Goal: Transaction & Acquisition: Book appointment/travel/reservation

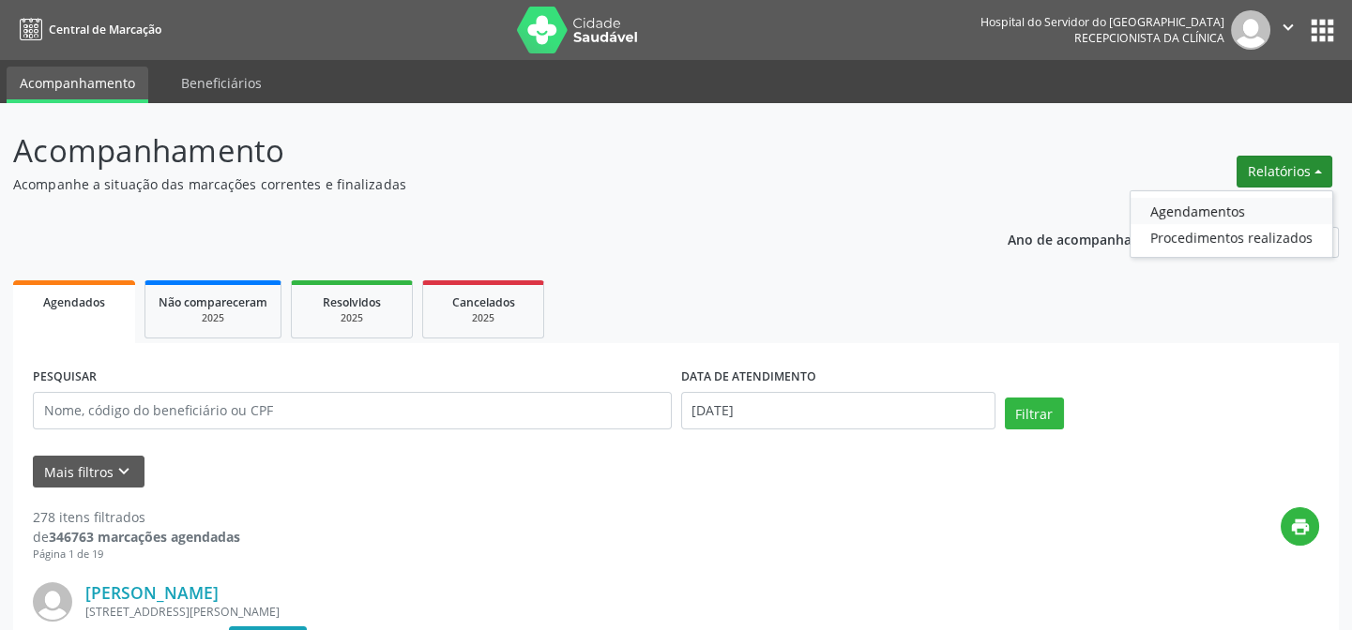
click at [1246, 199] on link "Agendamentos" at bounding box center [1231, 211] width 202 height 26
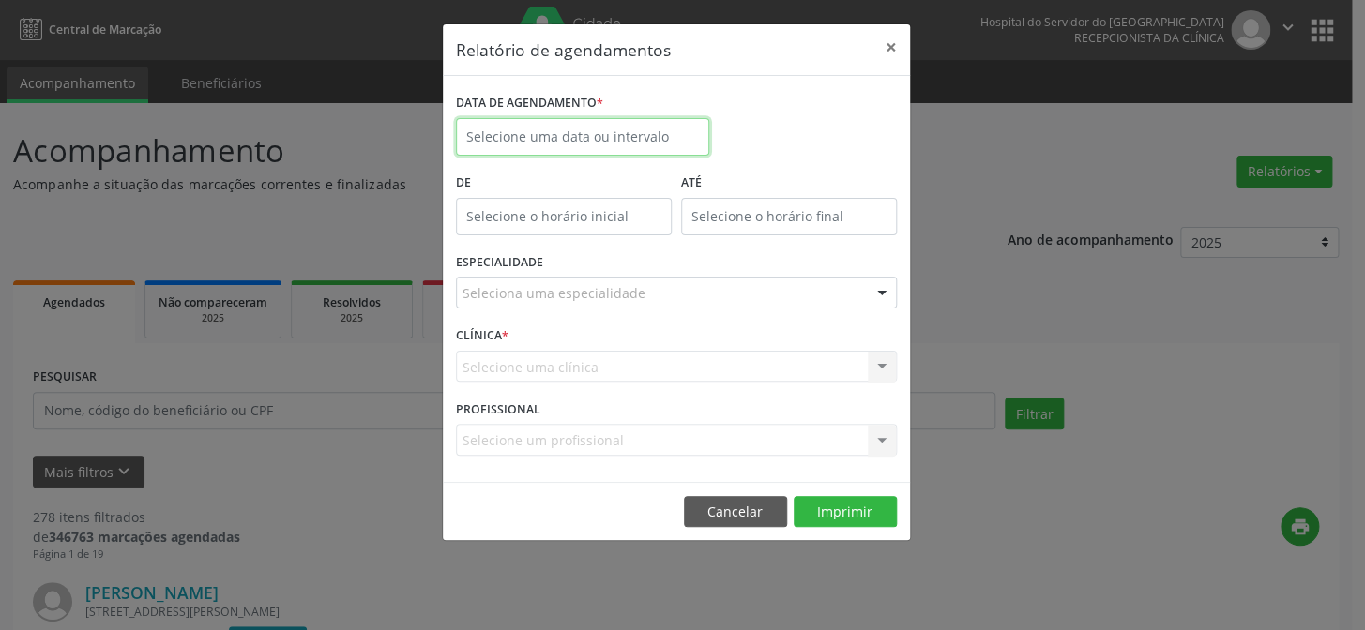
click at [595, 134] on input "text" at bounding box center [582, 137] width 253 height 38
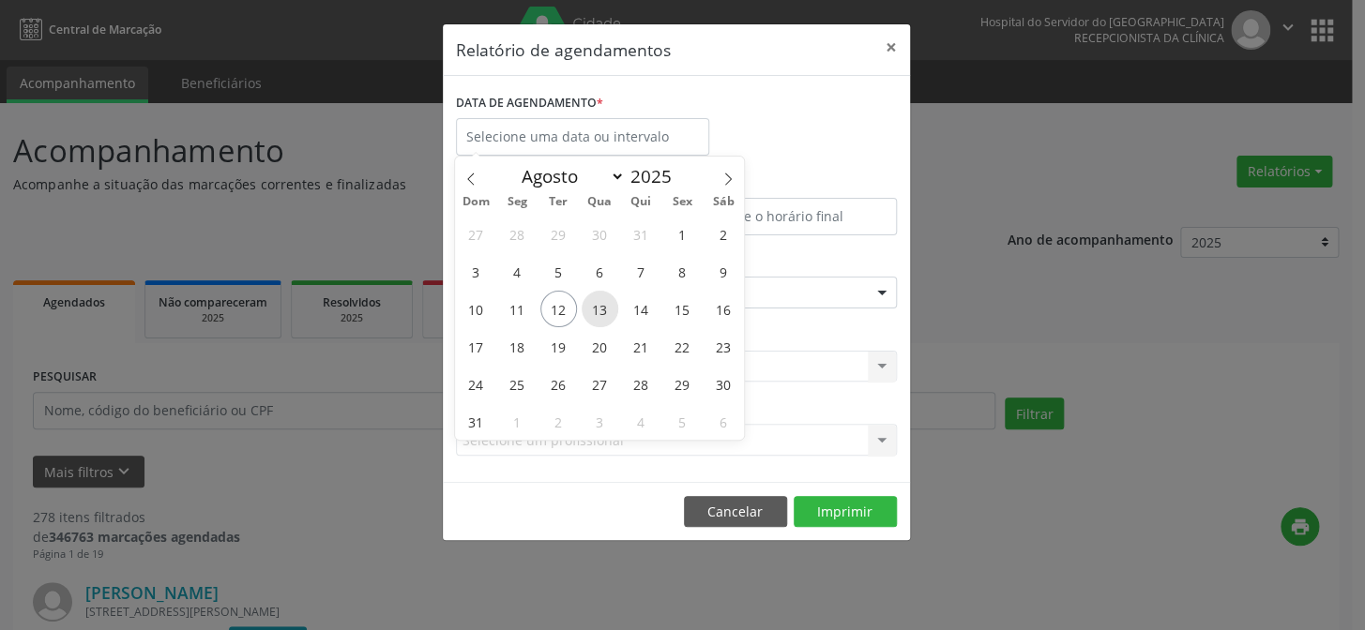
click at [589, 310] on span "13" at bounding box center [600, 309] width 37 height 37
type input "[DATE]"
click at [589, 310] on span "13" at bounding box center [600, 309] width 37 height 37
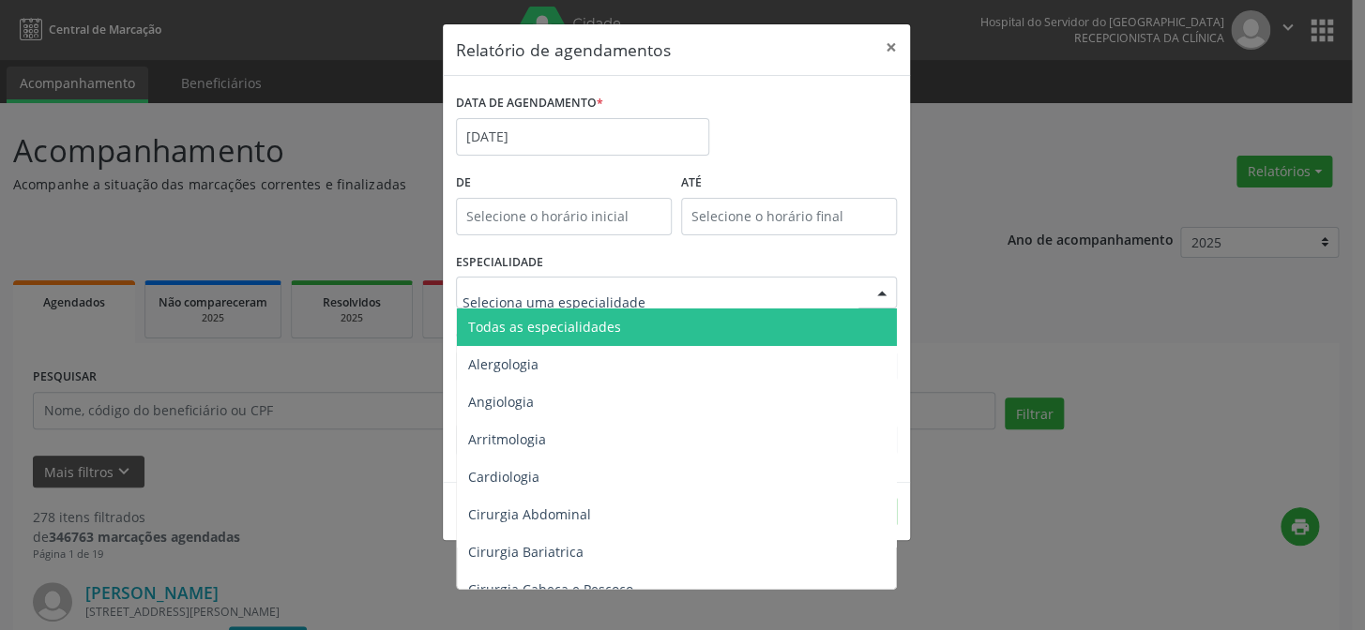
type input "c"
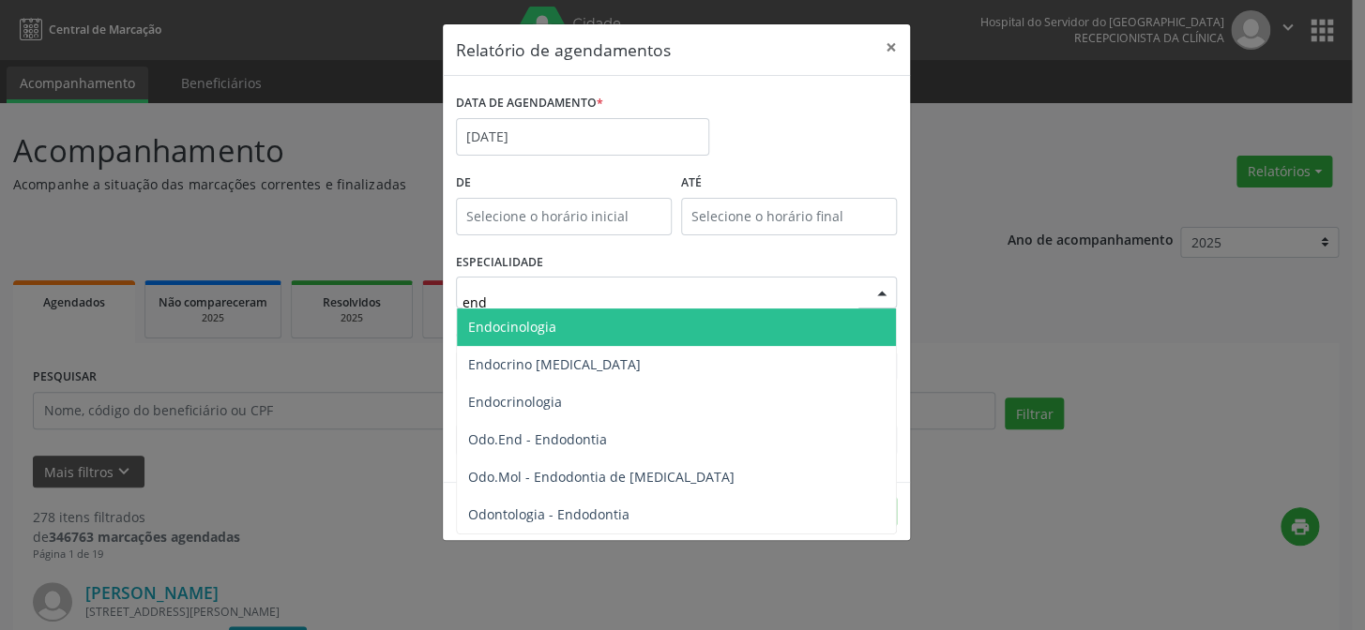
type input "endo"
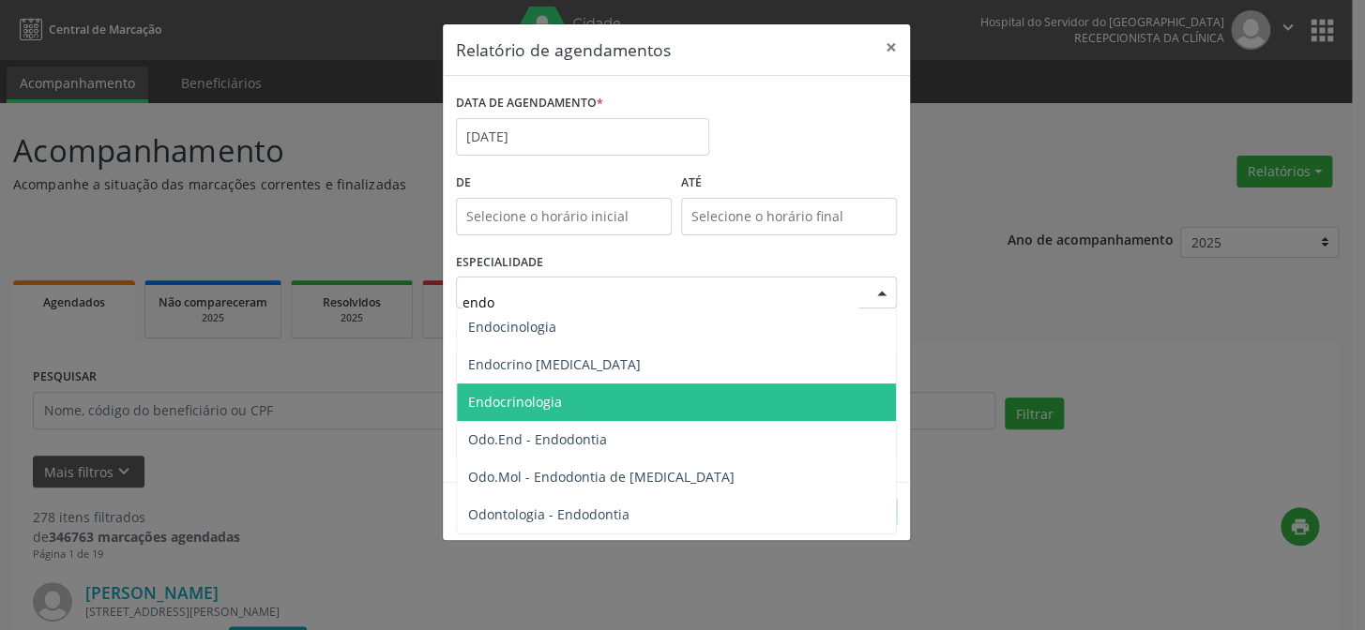
click at [582, 411] on span "Endocrinologia" at bounding box center [676, 403] width 439 height 38
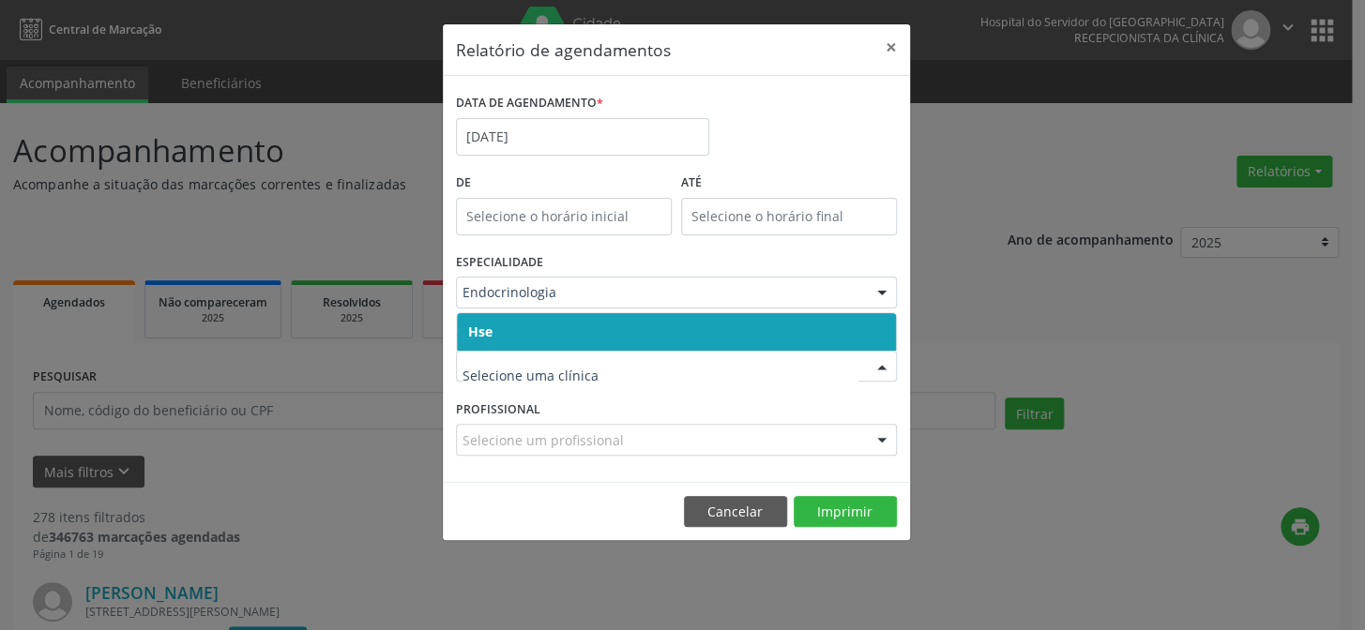
drag, startPoint x: 492, startPoint y: 333, endPoint x: 490, endPoint y: 347, distance: 14.3
click at [491, 333] on span "Hse" at bounding box center [676, 332] width 439 height 38
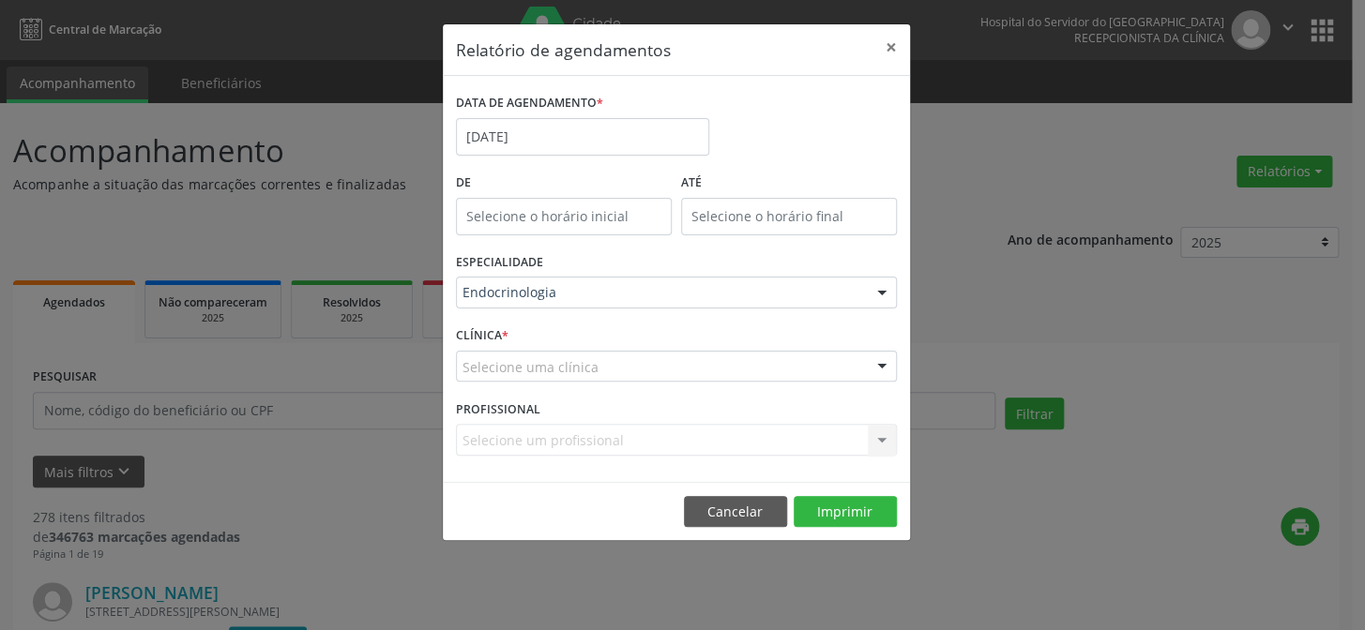
click at [502, 353] on div "Selecione uma clínica" at bounding box center [676, 367] width 441 height 32
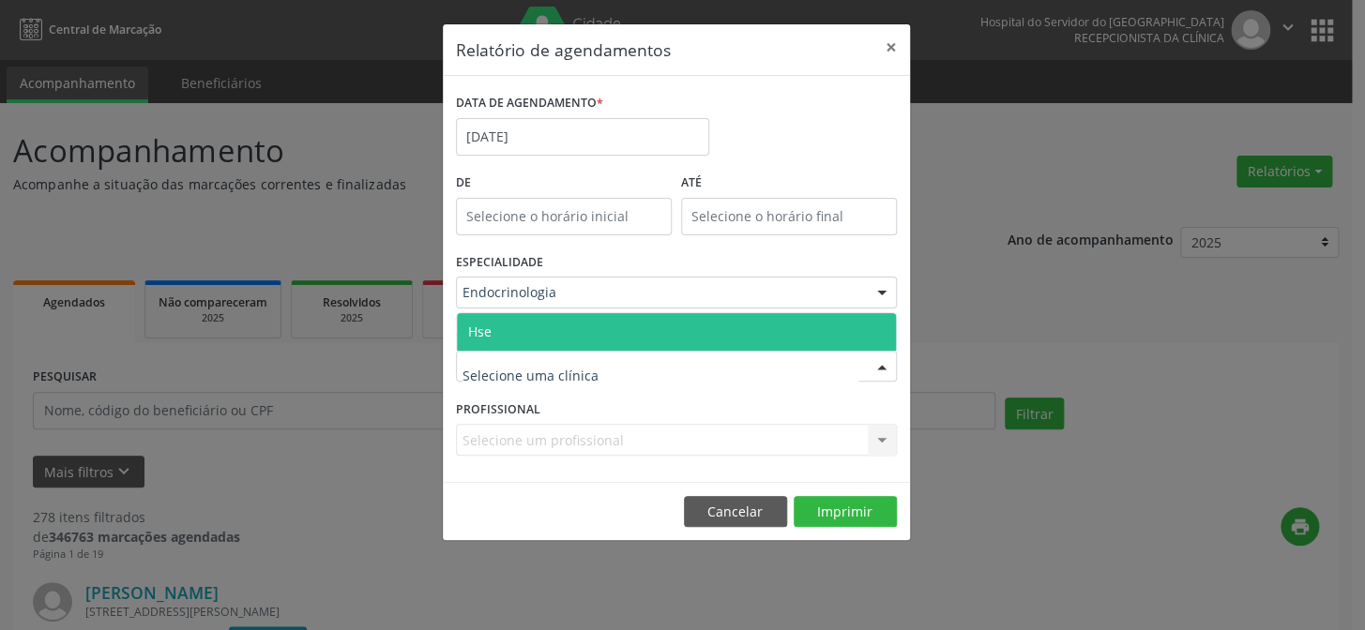
click at [497, 328] on span "Hse" at bounding box center [676, 332] width 439 height 38
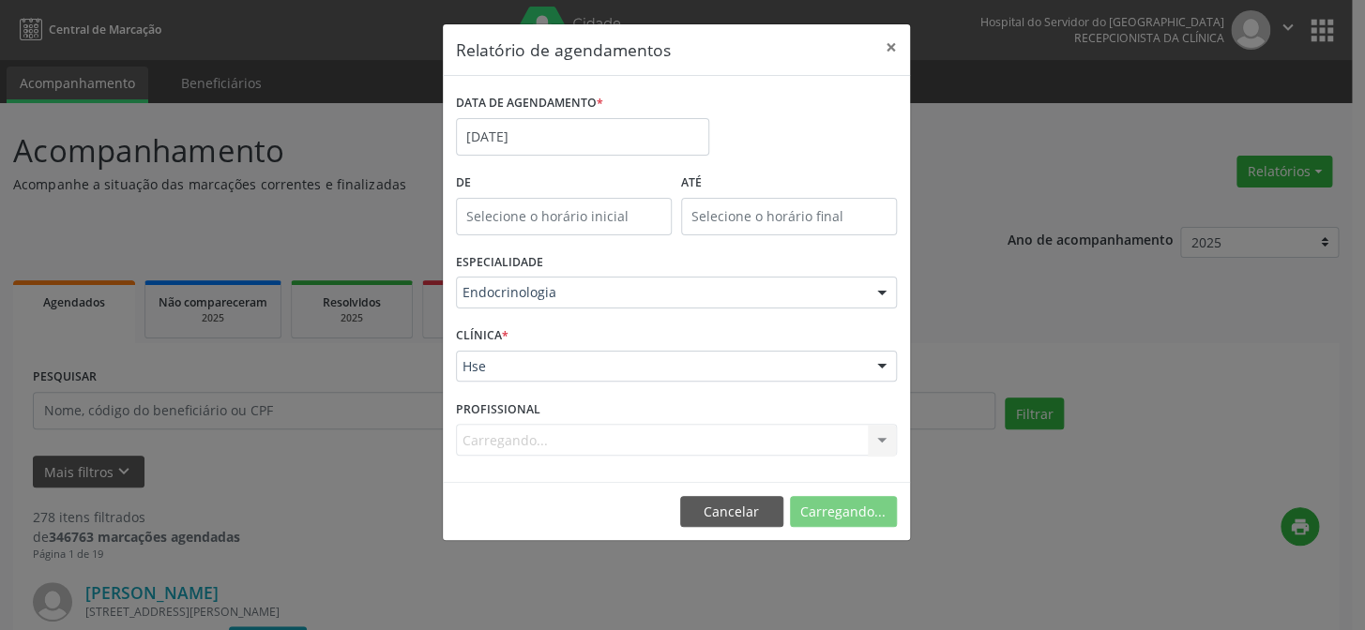
click at [530, 442] on div "Carregando... Nenhum resultado encontrado para: " " Não há nenhuma opção para s…" at bounding box center [676, 440] width 441 height 32
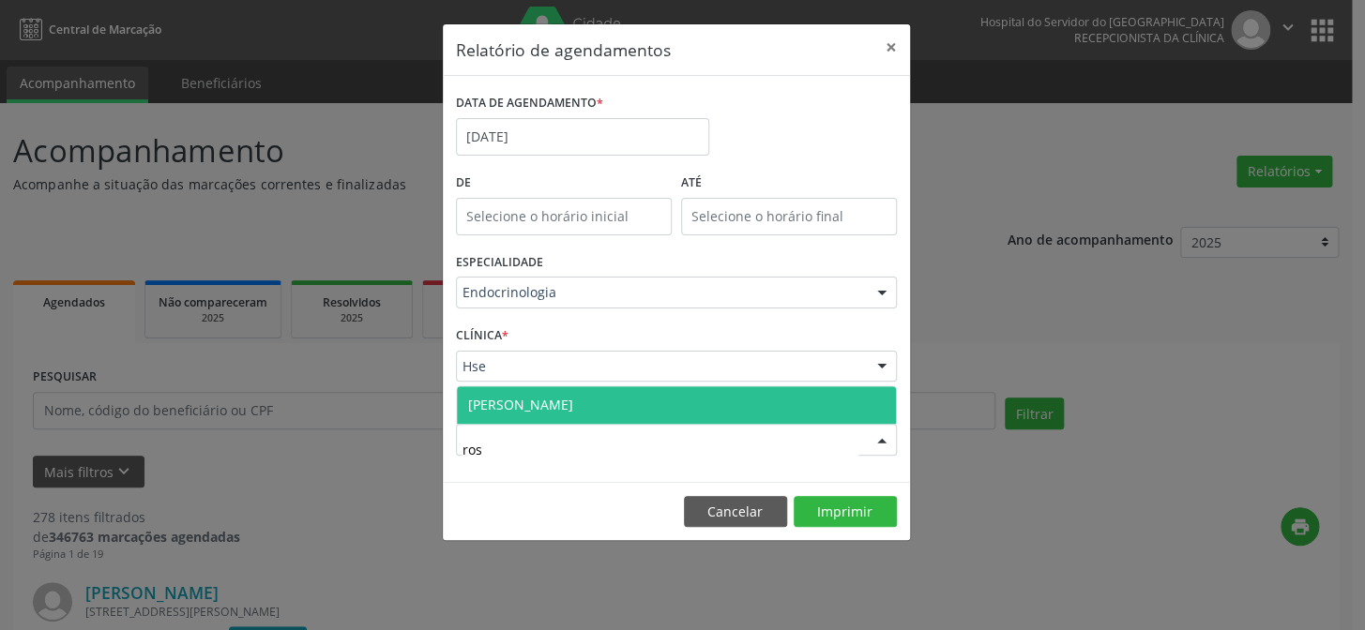
type input "rosa"
drag, startPoint x: 556, startPoint y: 412, endPoint x: 583, endPoint y: 426, distance: 30.6
click at [557, 412] on span "[PERSON_NAME]" at bounding box center [520, 405] width 105 height 18
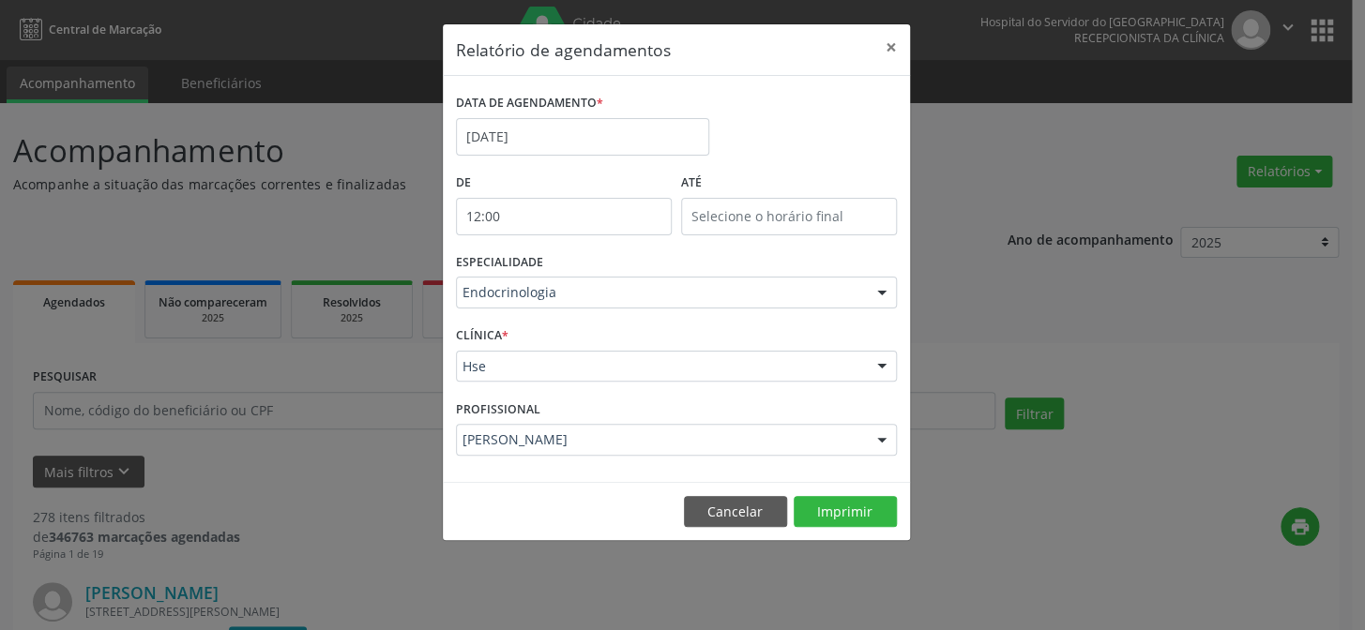
click at [536, 230] on body "Central de Marcação Hospital do Servidor do [GEOGRAPHIC_DATA] Recepcionista da …" at bounding box center [682, 315] width 1365 height 630
click at [595, 244] on span at bounding box center [589, 246] width 13 height 19
type input "13:00"
type input "13"
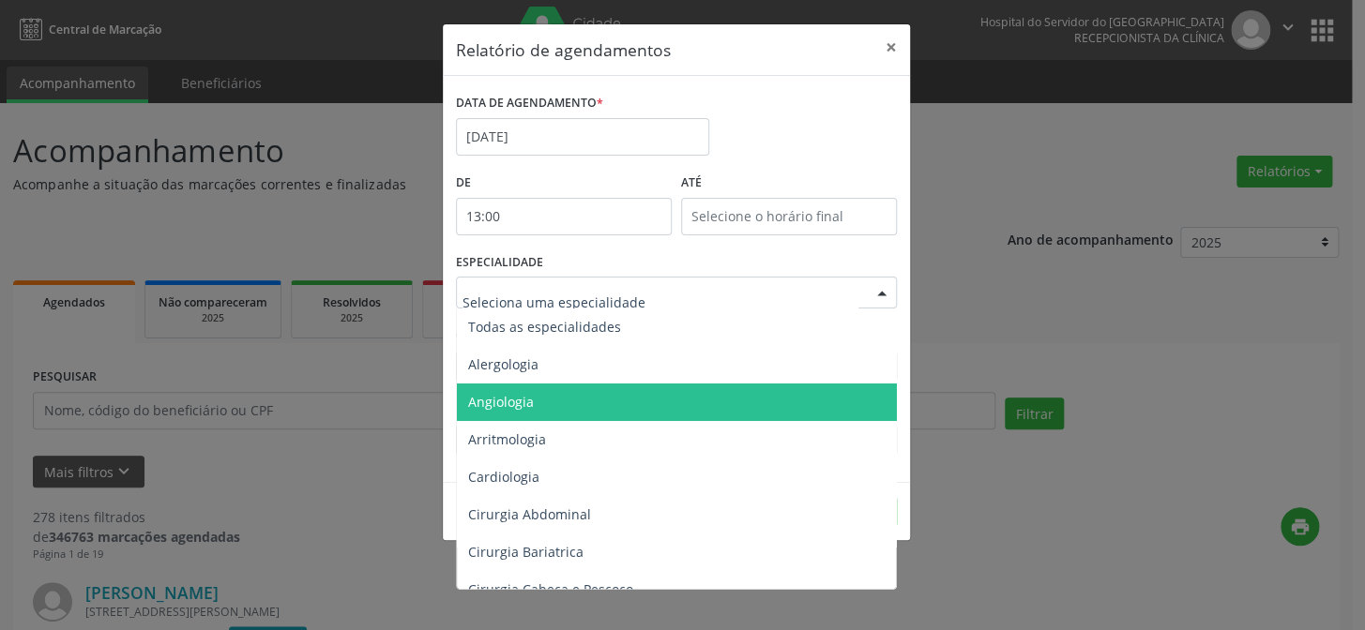
click at [665, 304] on div at bounding box center [676, 293] width 441 height 32
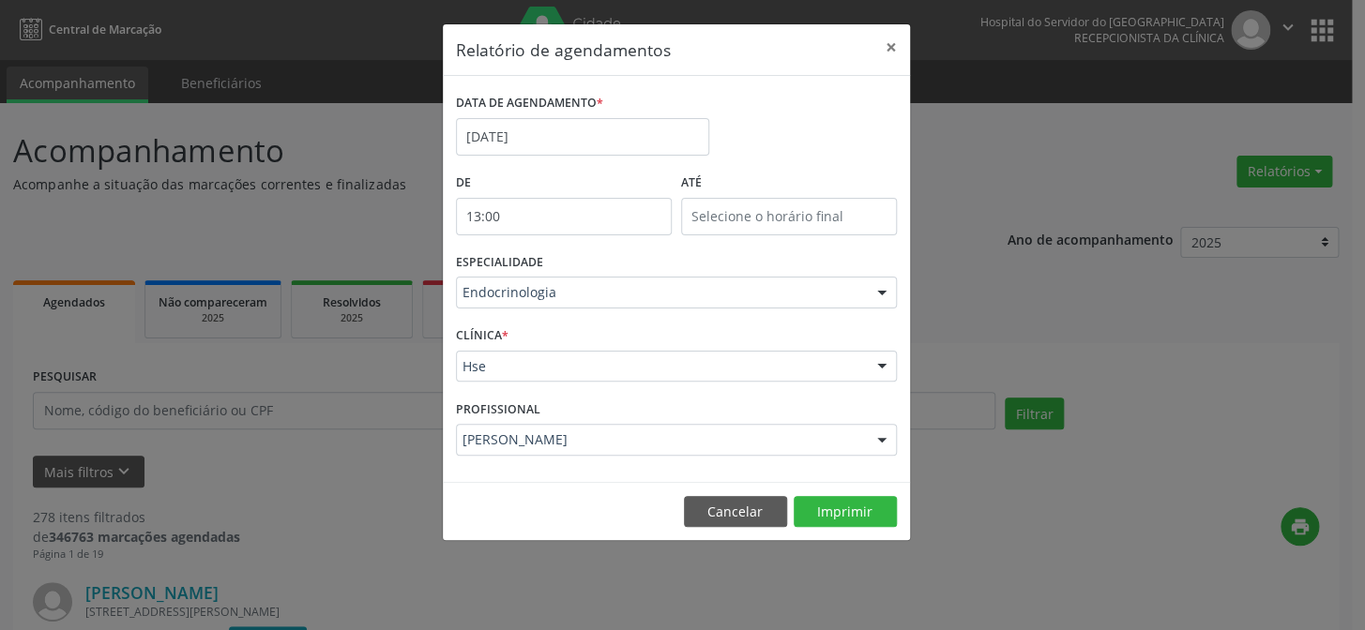
click at [679, 253] on div "ESPECIALIDADE Endocrinologia Todas as especialidades Alergologia Angiologia Arr…" at bounding box center [676, 285] width 450 height 73
click at [855, 514] on button "Imprimir" at bounding box center [845, 512] width 103 height 32
type input "13:00"
click at [816, 209] on input "13:00" at bounding box center [789, 217] width 216 height 38
click at [817, 269] on span at bounding box center [815, 265] width 13 height 19
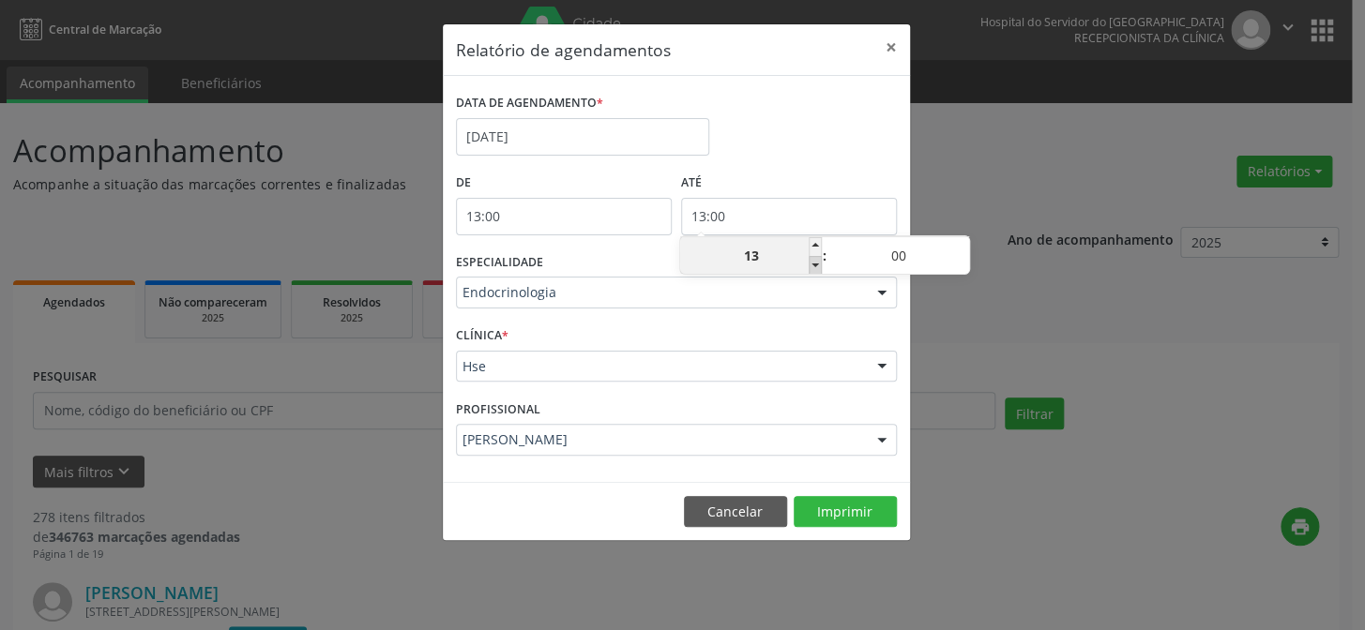
click at [817, 269] on span at bounding box center [815, 265] width 13 height 19
click at [817, 262] on span at bounding box center [815, 265] width 13 height 19
type input "13"
click at [815, 240] on span at bounding box center [815, 246] width 13 height 19
type input "14:00"
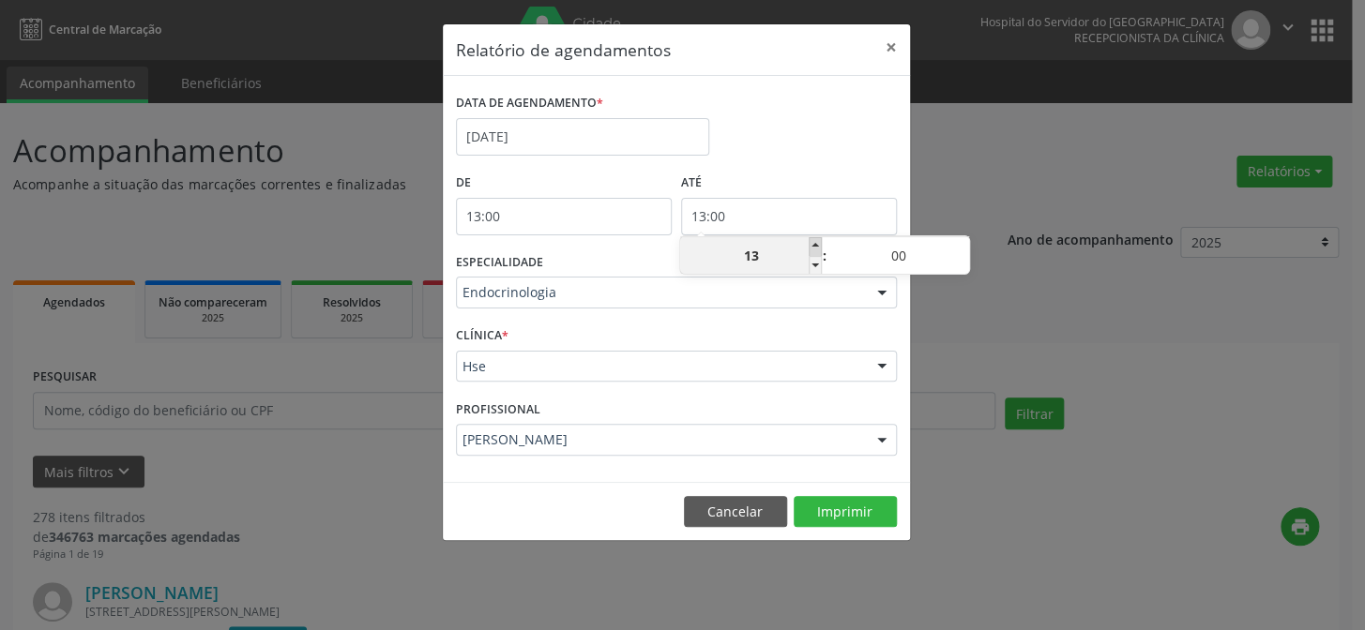
type input "14"
click at [814, 265] on span at bounding box center [815, 265] width 13 height 19
type input "13:00"
click at [814, 265] on span at bounding box center [815, 265] width 13 height 19
type input "13"
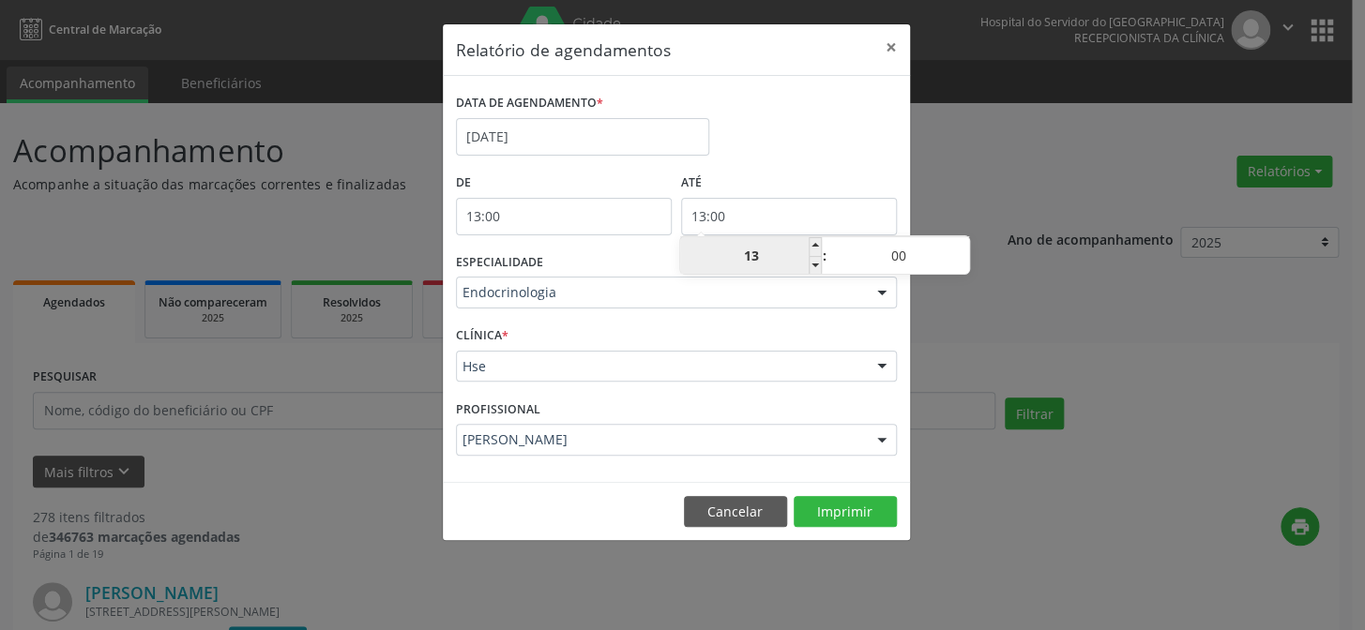
click at [804, 237] on input "13" at bounding box center [751, 256] width 142 height 38
click at [811, 241] on span at bounding box center [815, 246] width 13 height 19
type input "14:00"
type input "14"
click at [811, 241] on span at bounding box center [815, 246] width 13 height 19
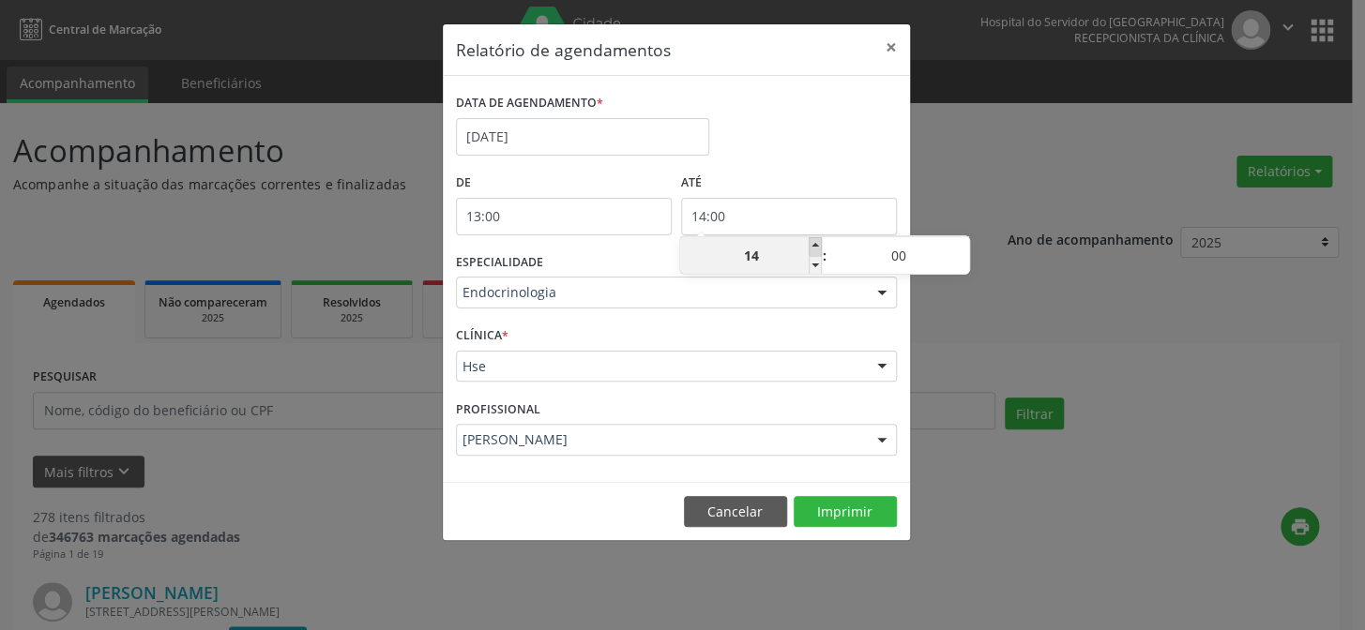
type input "15:00"
type input "15"
click at [811, 241] on span at bounding box center [815, 246] width 13 height 19
type input "16:00"
type input "16"
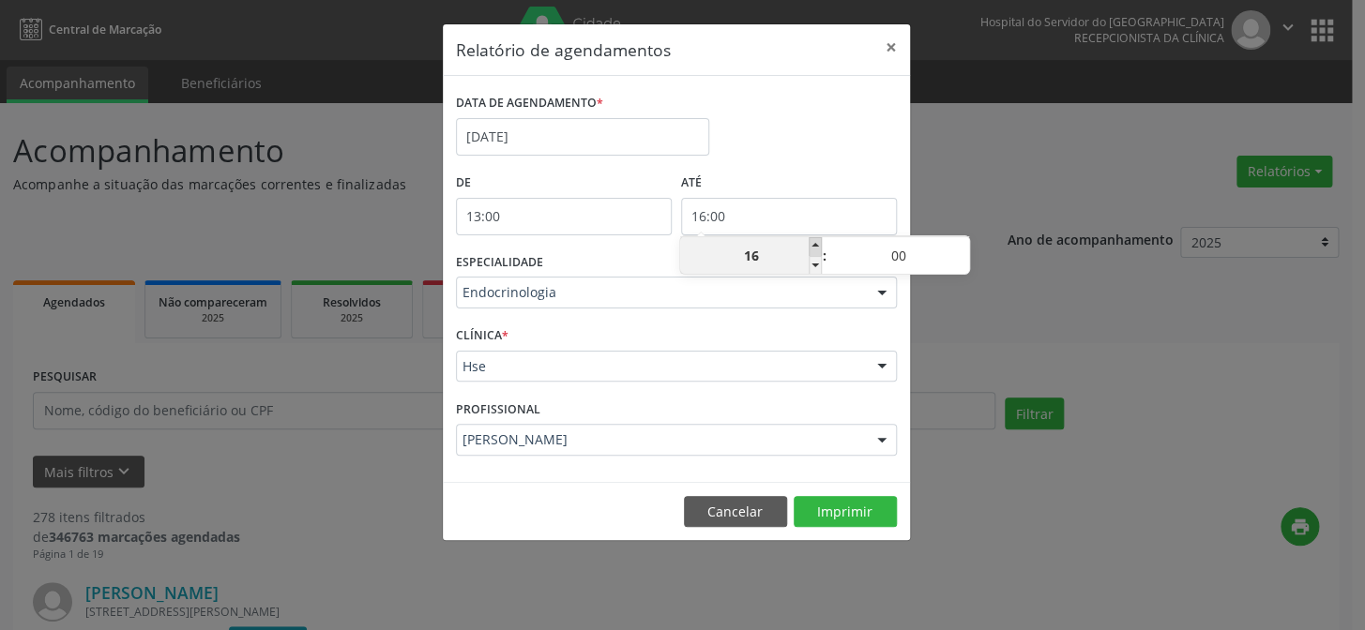
click at [811, 241] on span at bounding box center [815, 246] width 13 height 19
type input "17:00"
type input "17"
click at [811, 241] on span at bounding box center [815, 246] width 13 height 19
type input "18:00"
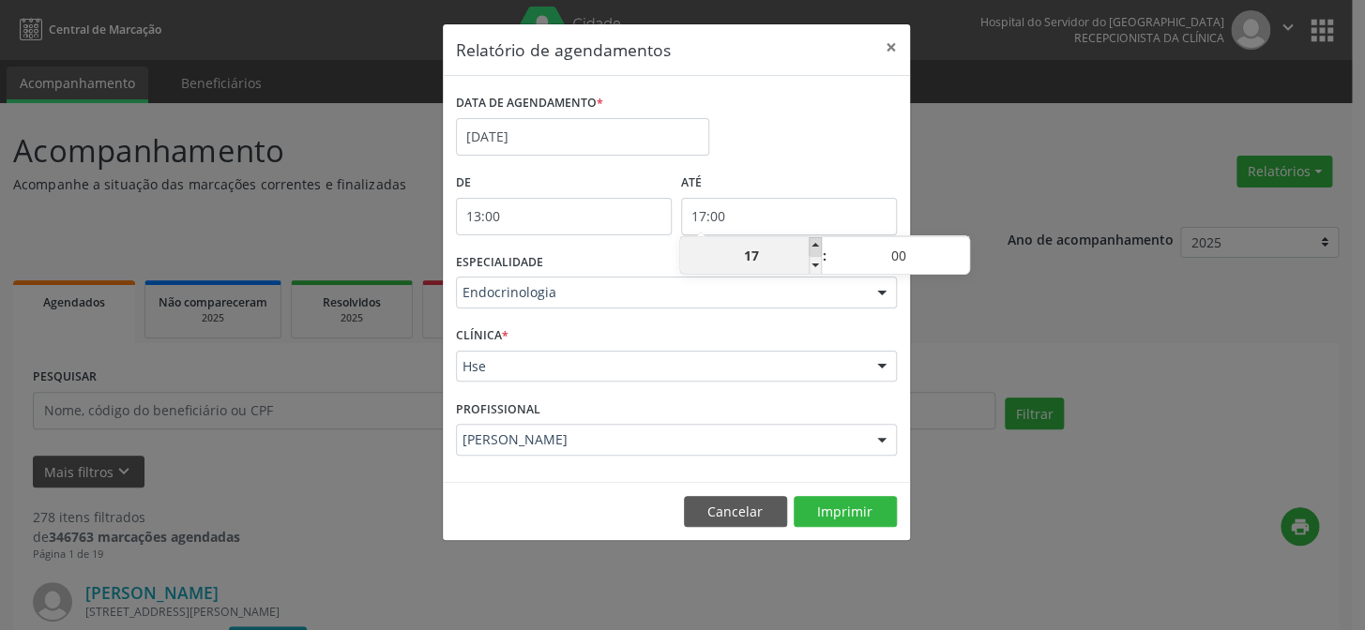
type input "18"
click at [811, 241] on span at bounding box center [815, 246] width 13 height 19
type input "19:00"
type input "19"
click at [811, 241] on span at bounding box center [815, 246] width 13 height 19
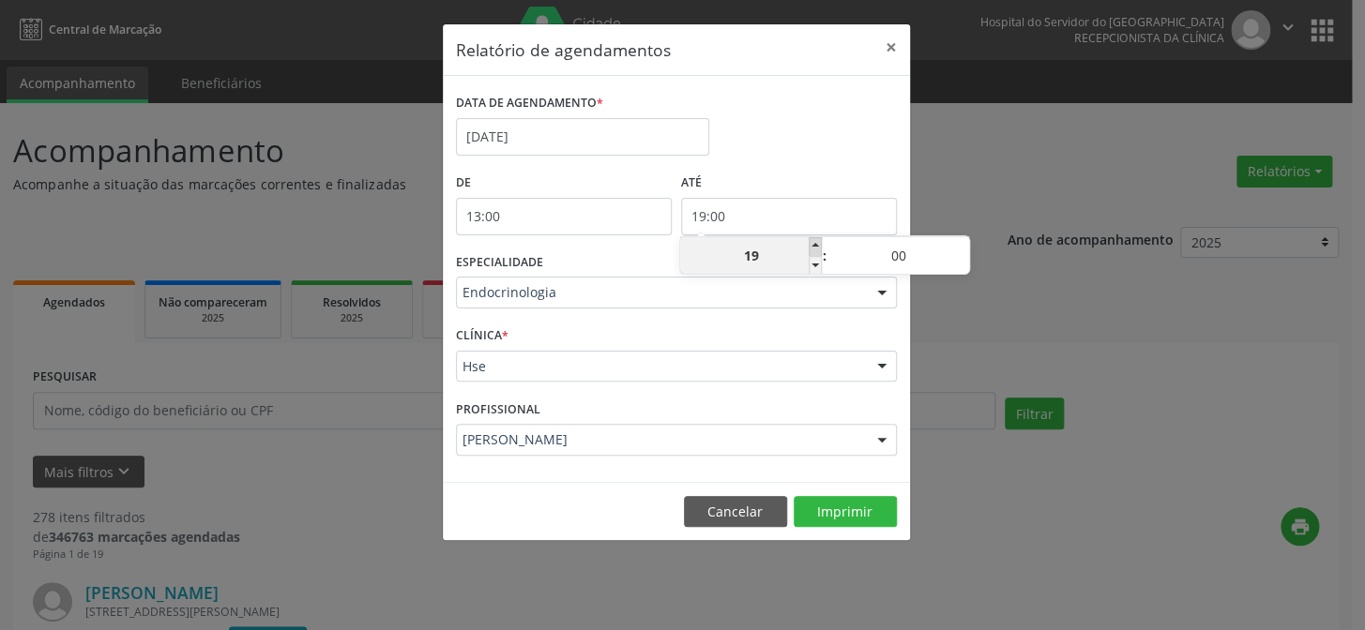
type input "20:00"
type input "20"
click at [594, 235] on div "De 13:00" at bounding box center [563, 209] width 225 height 80
drag, startPoint x: 674, startPoint y: 270, endPoint x: 711, endPoint y: 317, distance: 59.5
click at [674, 269] on div "ESPECIALIDADE Endocrinologia Todas as especialidades Alergologia Angiologia Arr…" at bounding box center [676, 285] width 450 height 73
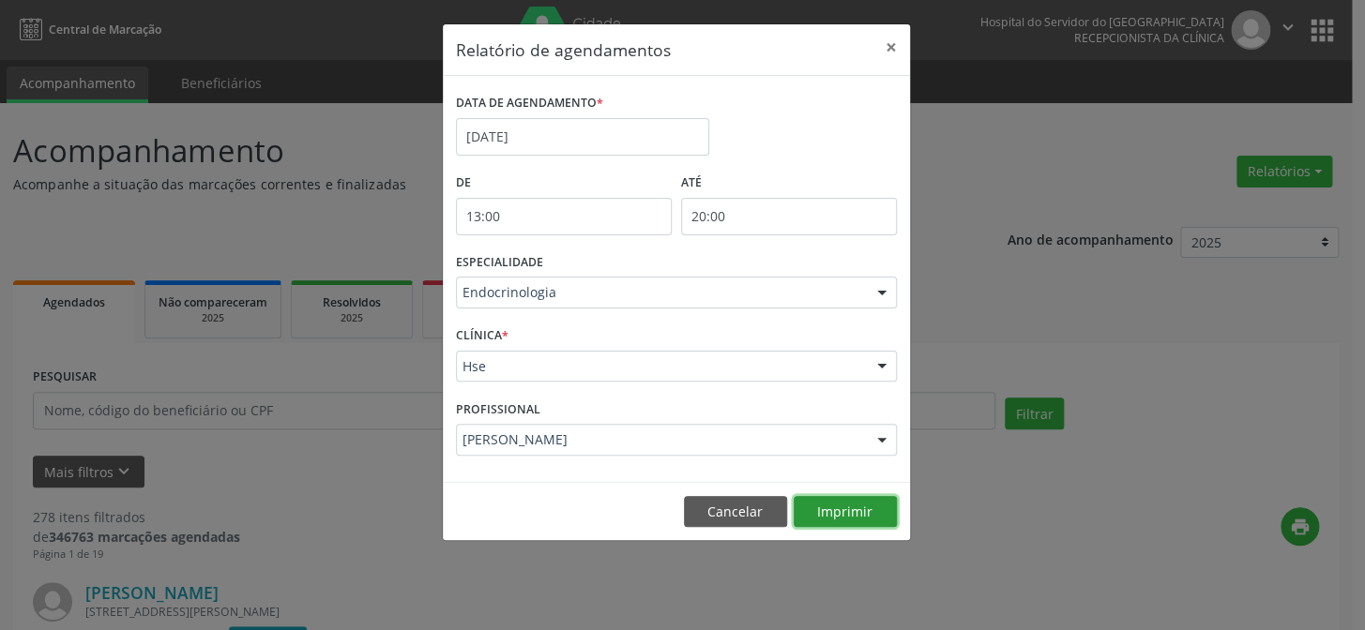
click at [855, 522] on button "Imprimir" at bounding box center [845, 512] width 103 height 32
